Goal: Find specific page/section: Locate a particular part of the current website

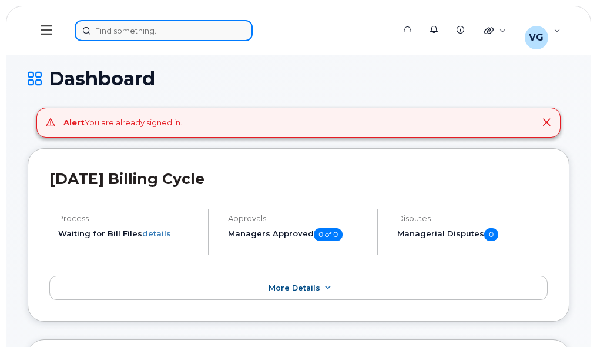
click at [176, 32] on div at bounding box center [231, 30] width 312 height 21
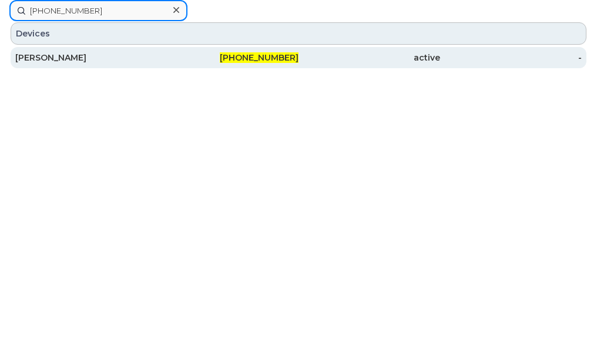
type input "416-420-9162"
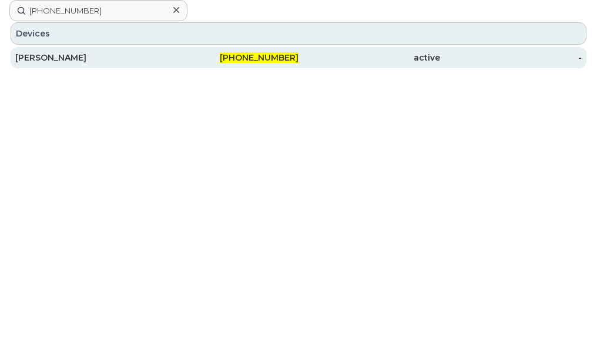
click at [261, 56] on span "416-420-9162" at bounding box center [259, 57] width 79 height 11
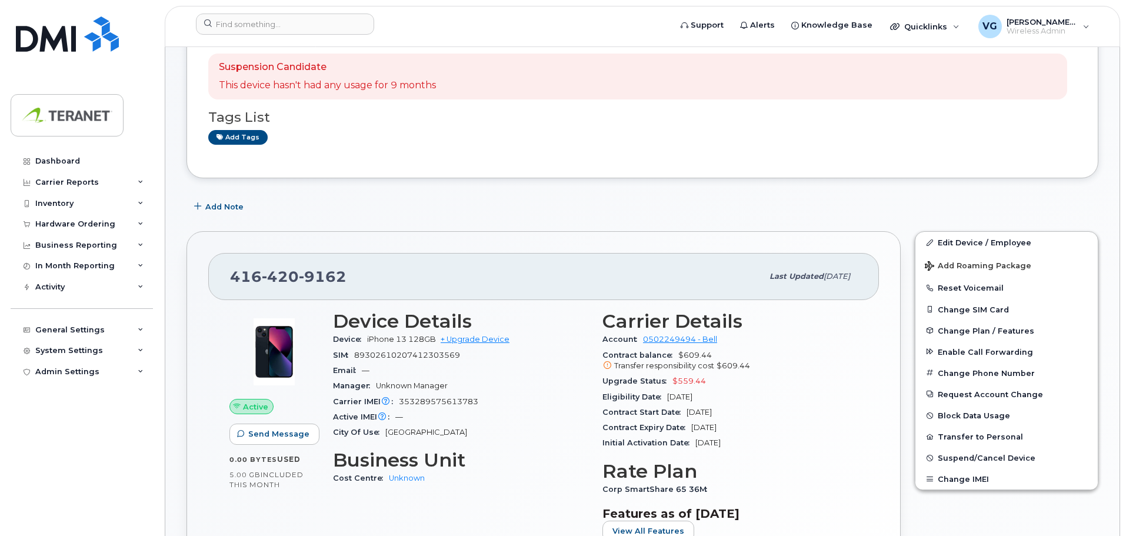
scroll to position [118, 0]
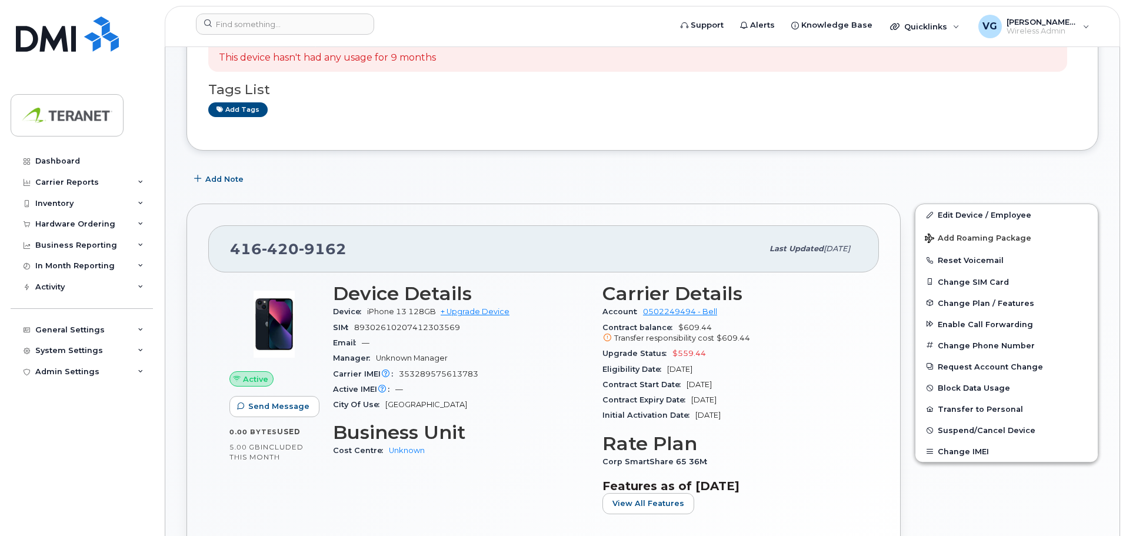
click at [432, 346] on span "353289575613783" at bounding box center [438, 373] width 79 height 9
copy span "353289575613783"
click at [312, 25] on input at bounding box center [285, 24] width 178 height 21
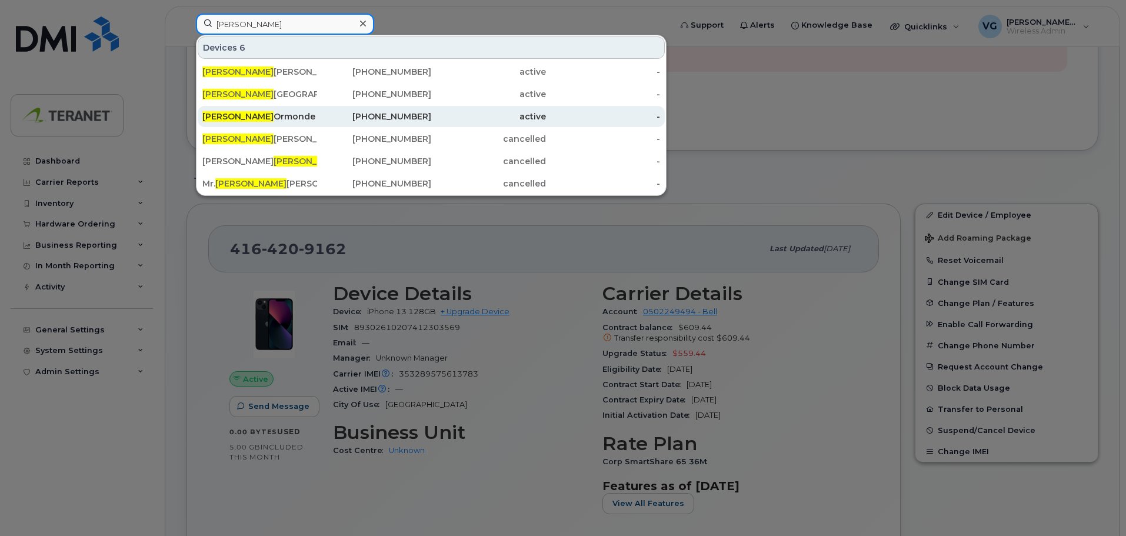
type input "steve"
click at [309, 113] on div "Steve Ormonde" at bounding box center [259, 117] width 115 height 12
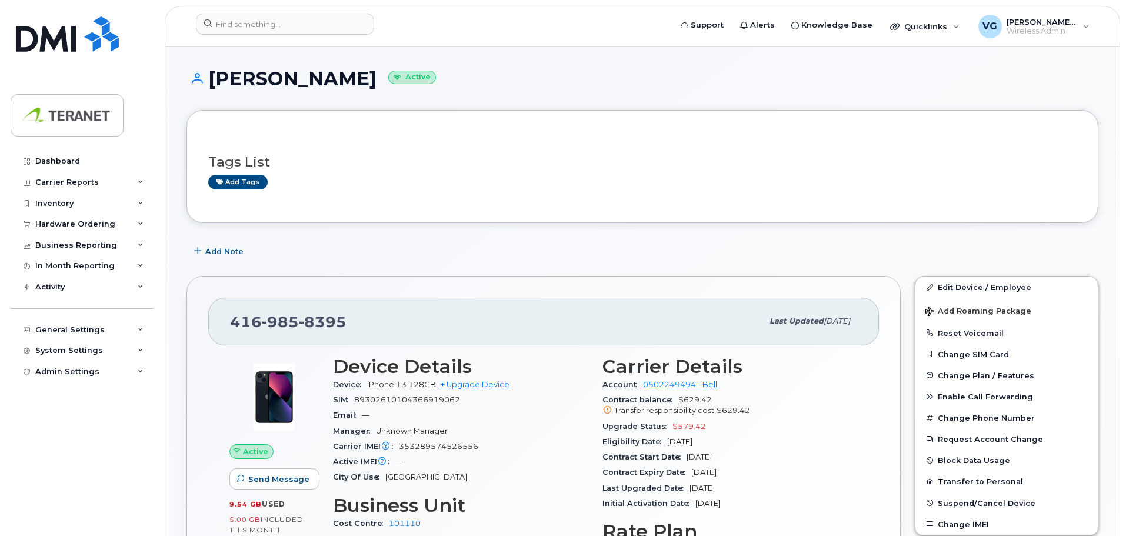
click at [447, 447] on span "353289574526556" at bounding box center [438, 446] width 79 height 9
click at [447, 445] on span "353289574526556" at bounding box center [438, 446] width 79 height 9
copy span "353289574526556"
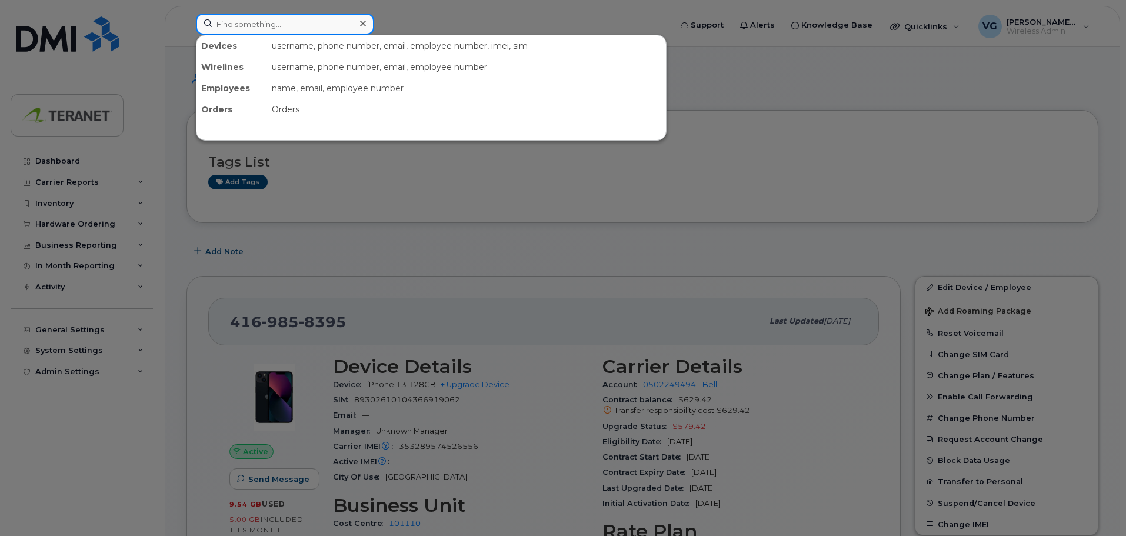
click at [285, 25] on input at bounding box center [285, 24] width 178 height 21
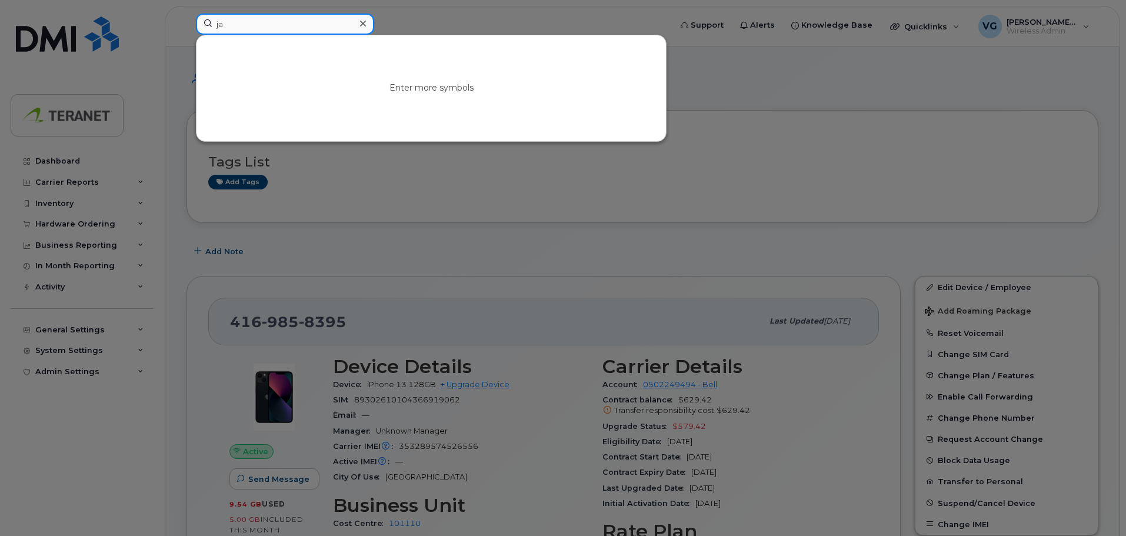
type input "j"
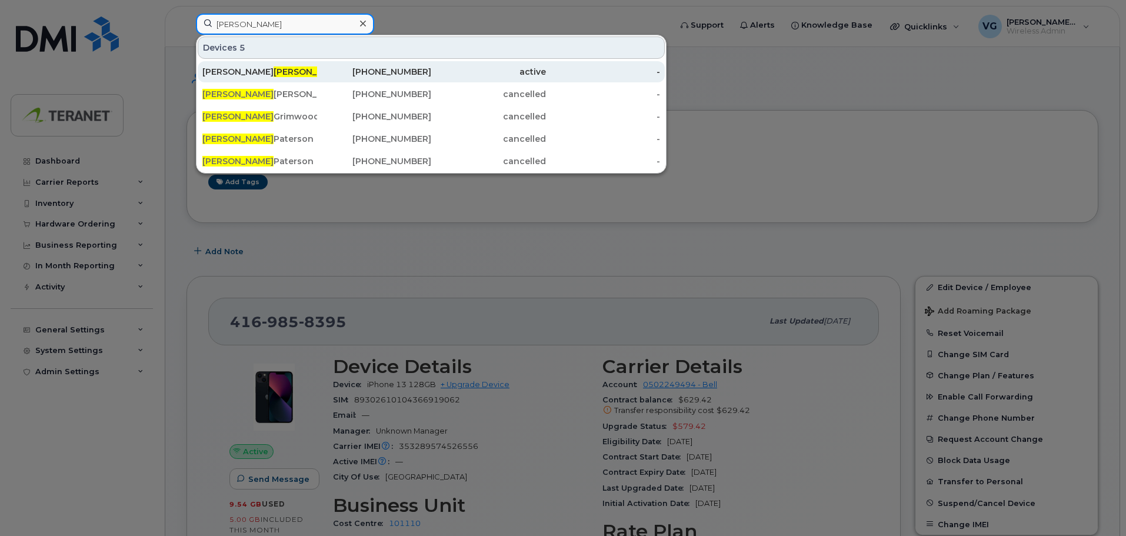
type input "kim"
click at [422, 72] on div "437-328-3348" at bounding box center [374, 72] width 115 height 12
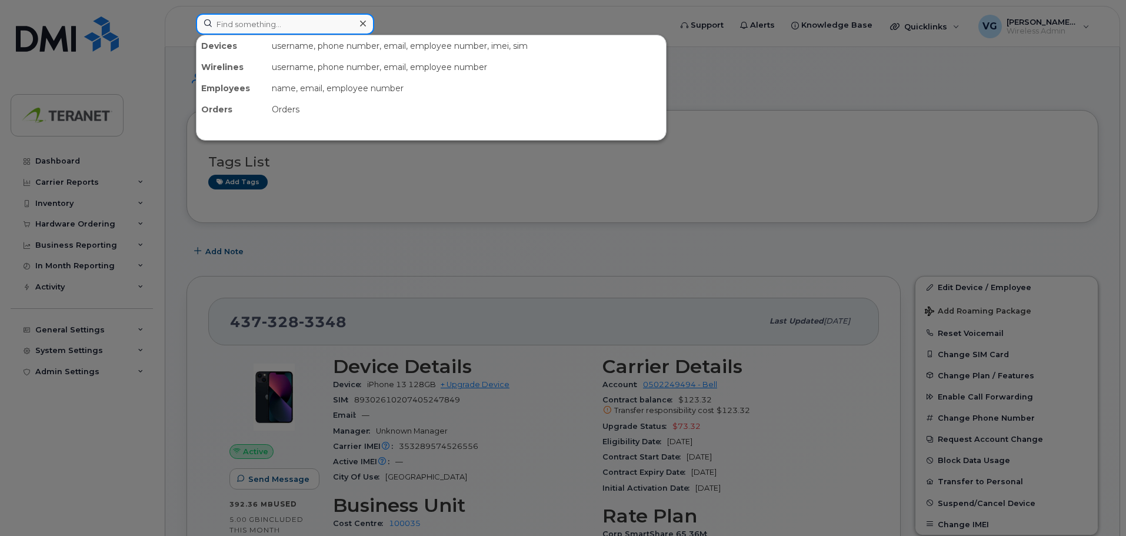
click at [264, 25] on input at bounding box center [285, 24] width 178 height 21
paste input "4162544860"
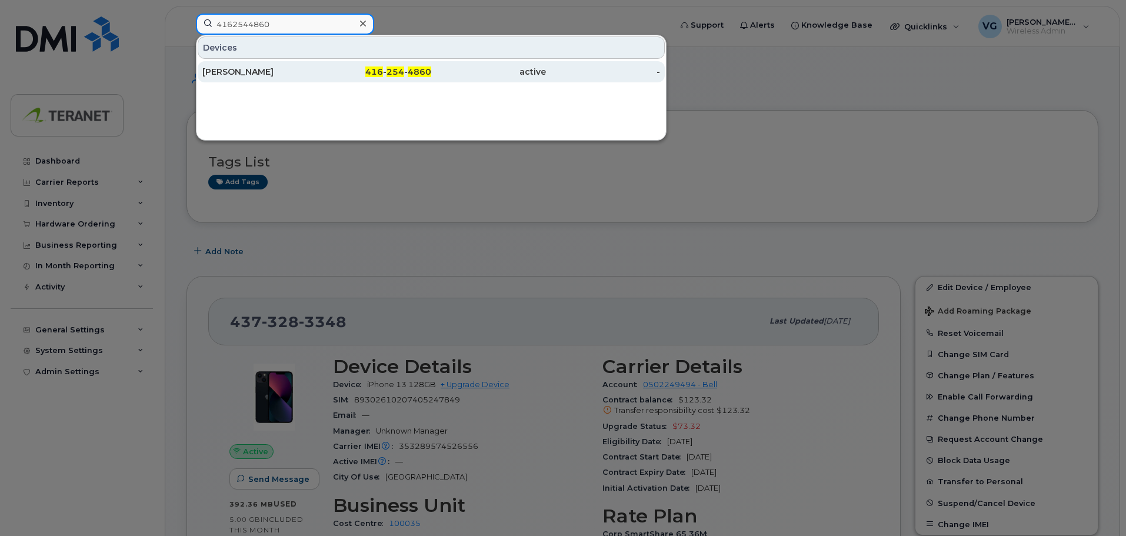
type input "4162544860"
click at [263, 75] on div "[PERSON_NAME]" at bounding box center [259, 72] width 115 height 12
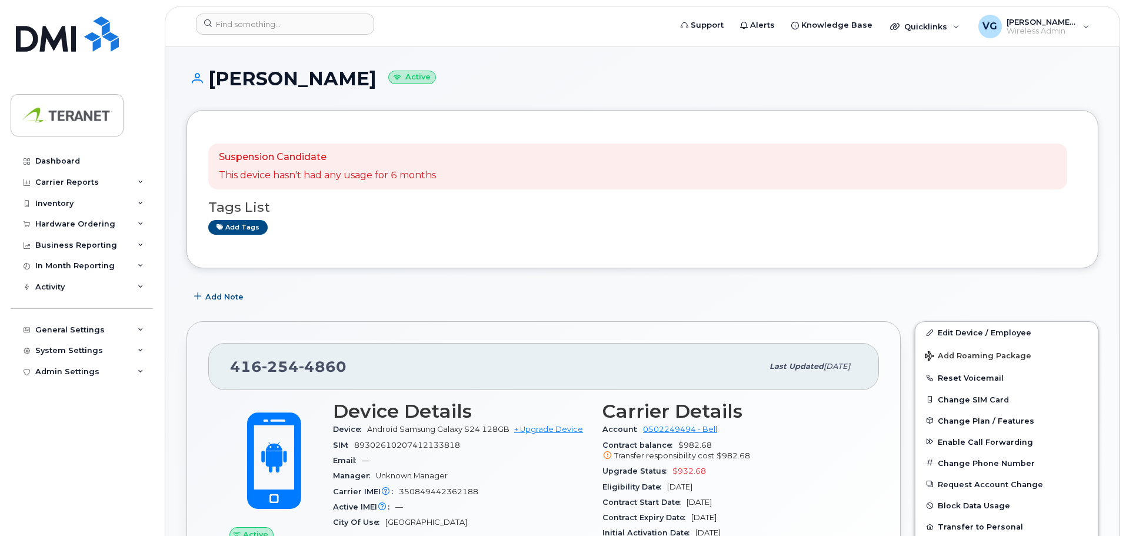
drag, startPoint x: 209, startPoint y: 74, endPoint x: 411, endPoint y: 75, distance: 202.3
click at [411, 75] on h1 "[PERSON_NAME] Active" at bounding box center [641, 78] width 911 height 21
copy h1 "[PERSON_NAME]"
click at [509, 330] on div "[PHONE_NUMBER] Last updated [DATE] Active Send Message 0.00 Bytes  used 5.00 GB…" at bounding box center [543, 518] width 714 height 395
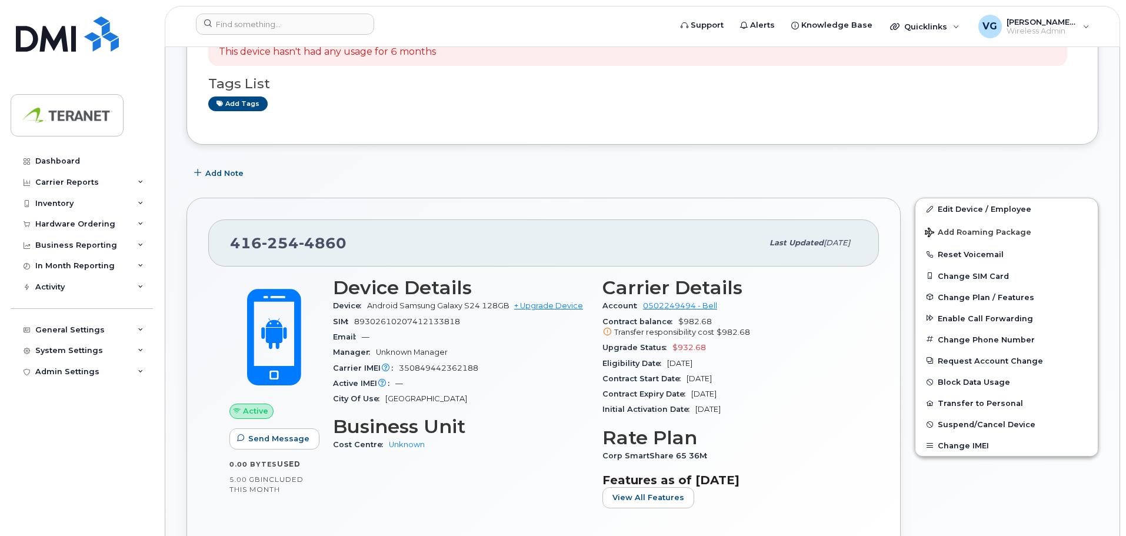
scroll to position [235, 0]
